Goal: Book appointment/travel/reservation

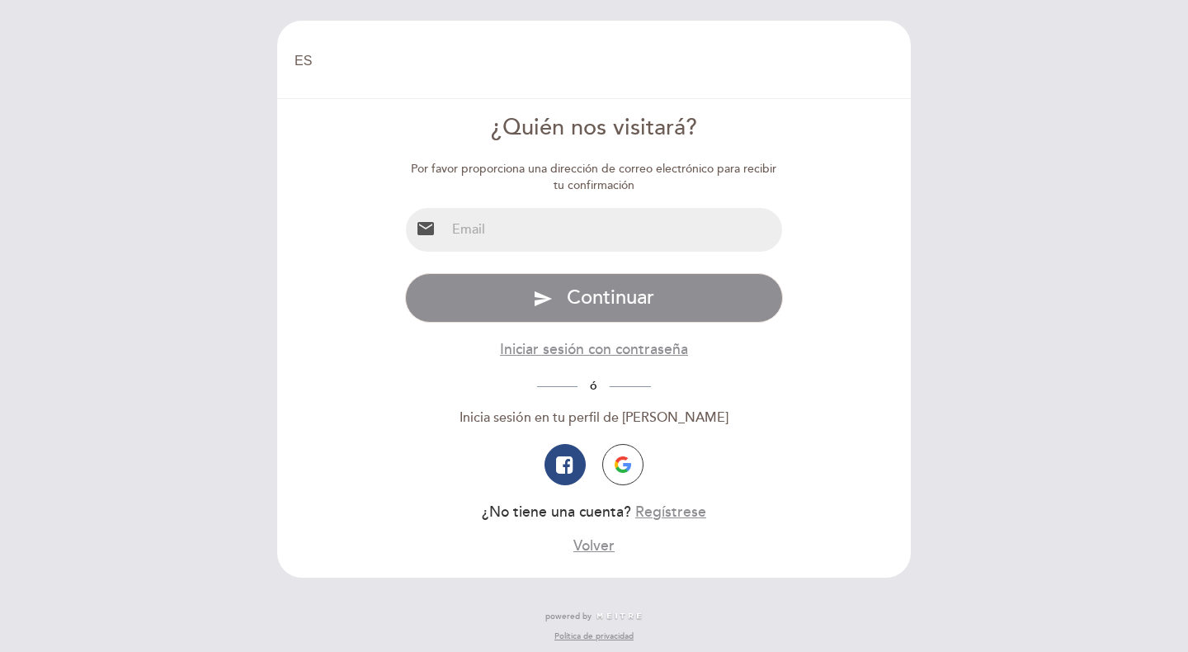
select select "es"
click at [512, 219] on input "email" at bounding box center [614, 230] width 337 height 44
type input "[EMAIL_ADDRESS][DOMAIN_NAME]"
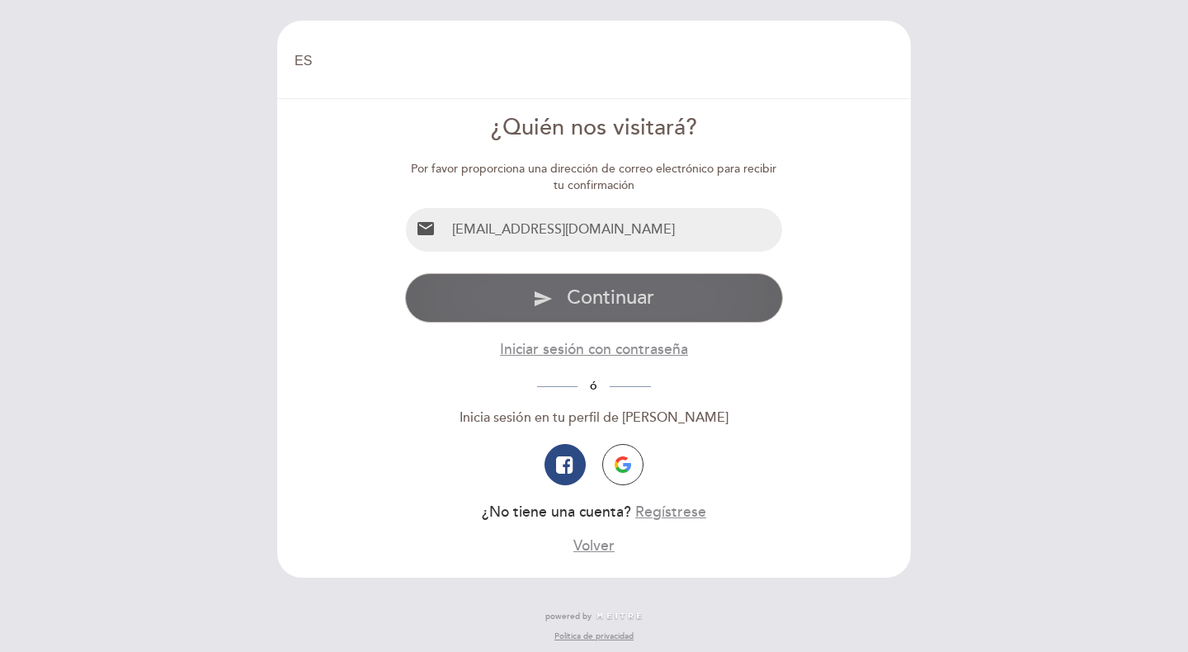
click at [545, 294] on icon "send" at bounding box center [543, 299] width 20 height 20
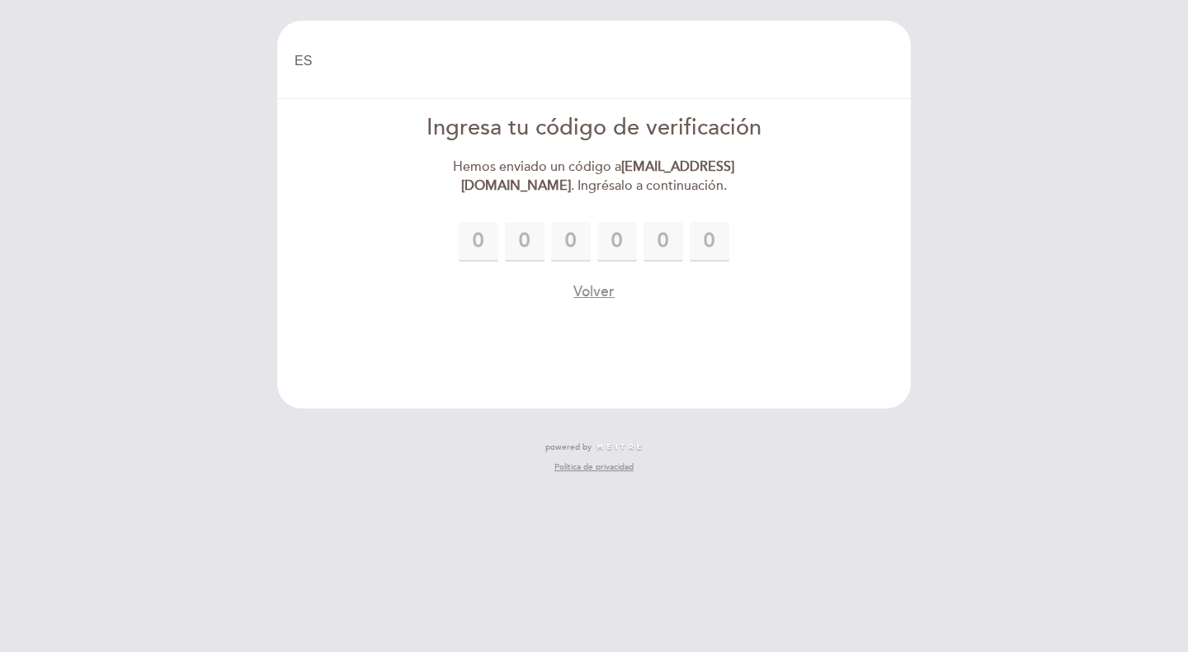
type input "5"
type input "1"
type input "0"
type input "3"
type input "2"
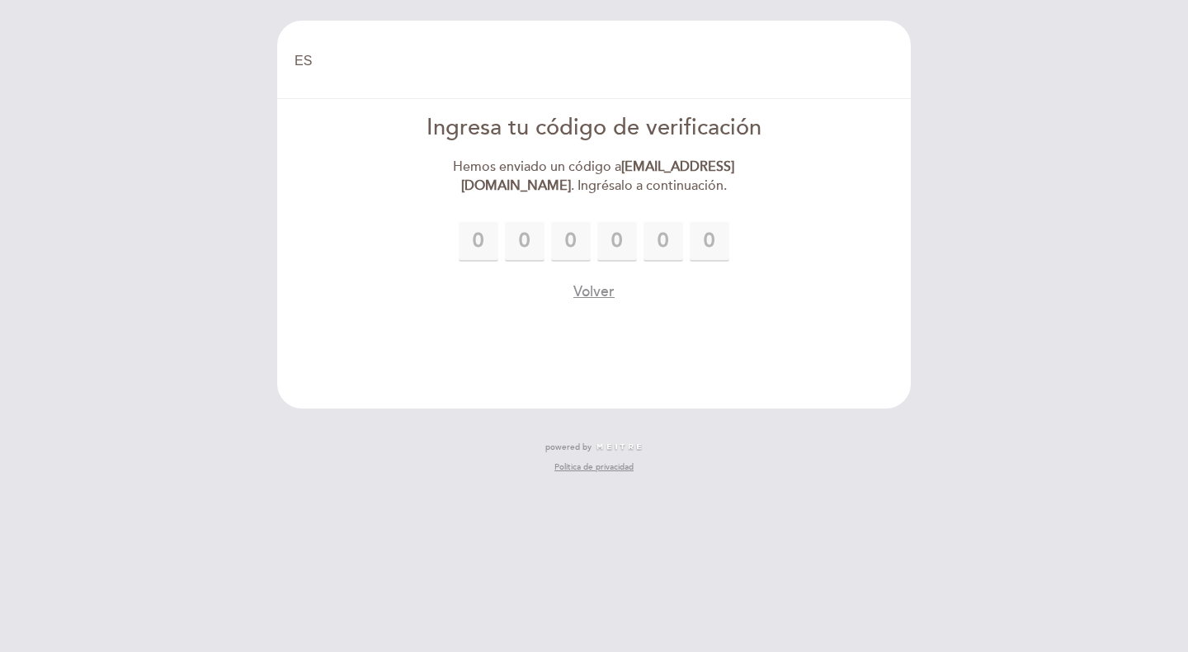
type input "9"
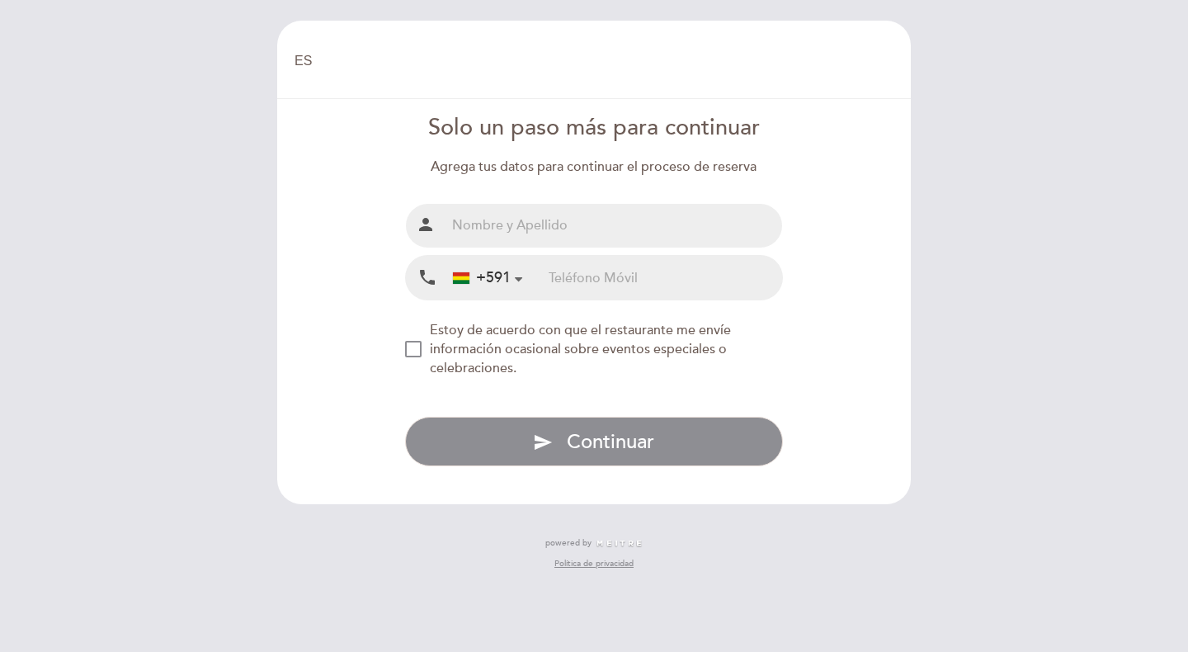
click at [634, 231] on input "text" at bounding box center [614, 226] width 337 height 44
type input "[PERSON_NAME]"
click at [648, 288] on input "tel" at bounding box center [665, 278] width 233 height 44
type input "75596726"
click at [413, 351] on div "NEW_MODAL_AGREE_RESTAURANT_SEND_OCCASIONAL_INFO" at bounding box center [413, 349] width 17 height 17
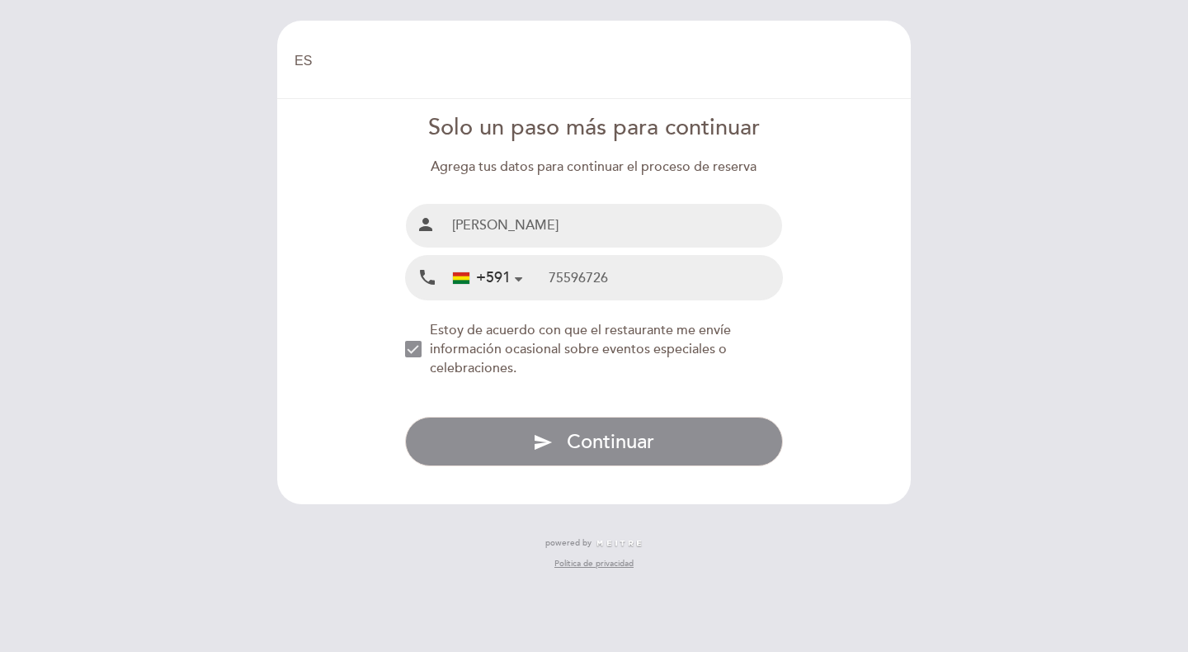
click at [414, 351] on div "NEW_MODAL_AGREE_RESTAURANT_SEND_OCCASIONAL_INFO" at bounding box center [413, 349] width 17 height 17
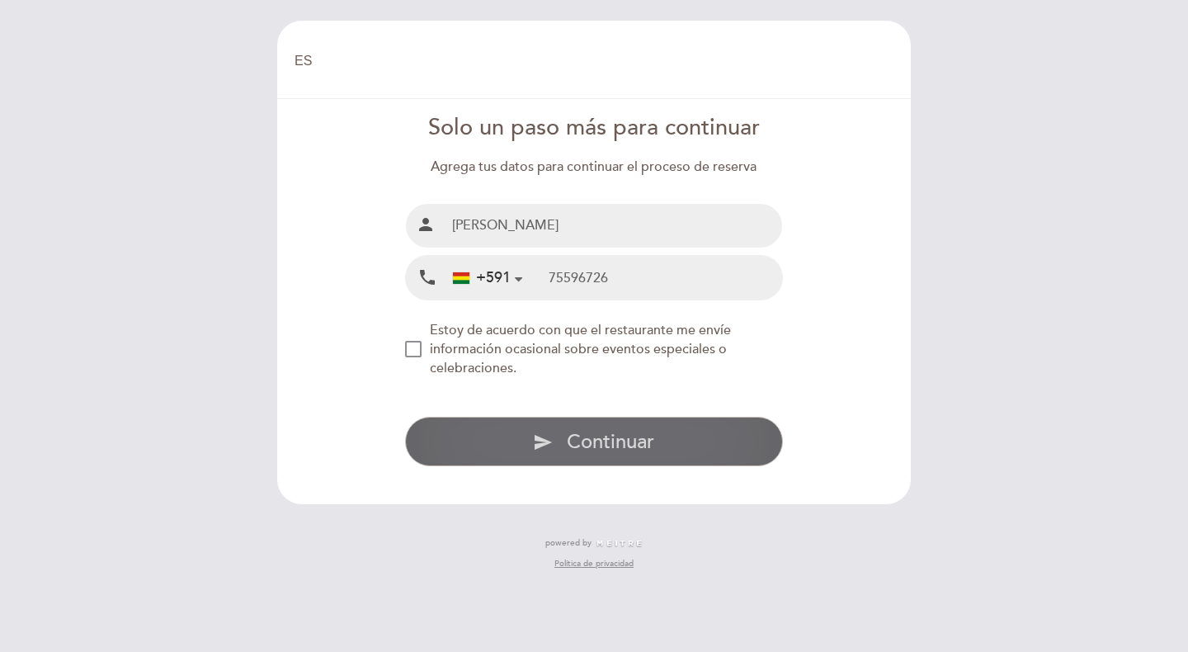
click at [523, 445] on button "send Continuar" at bounding box center [594, 442] width 379 height 50
